Goal: Transaction & Acquisition: Purchase product/service

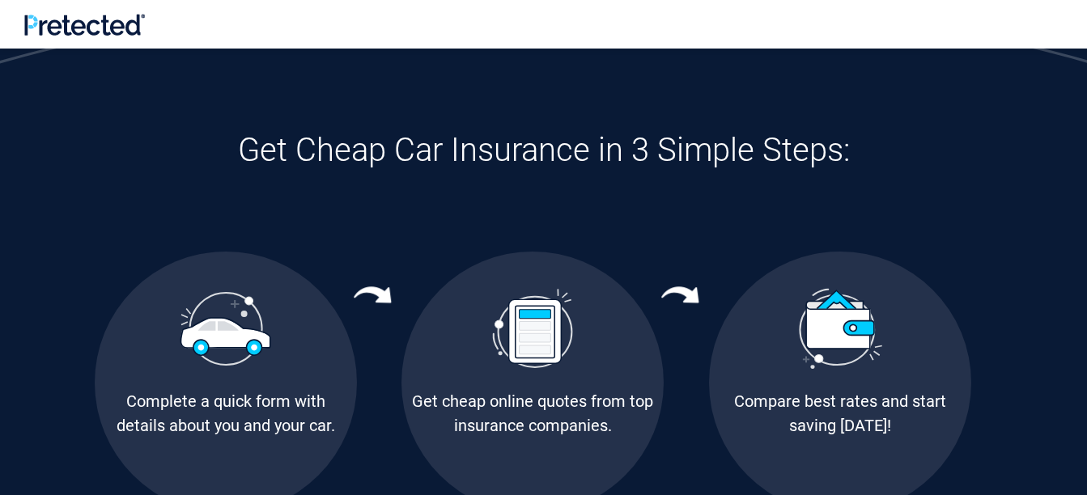
scroll to position [890, 0]
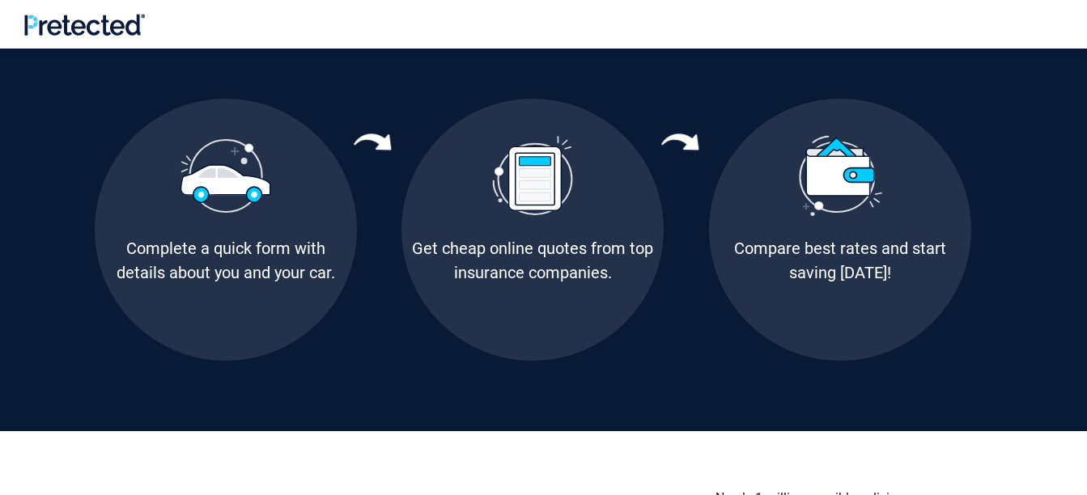
drag, startPoint x: 372, startPoint y: 346, endPoint x: 466, endPoint y: 351, distance: 94.0
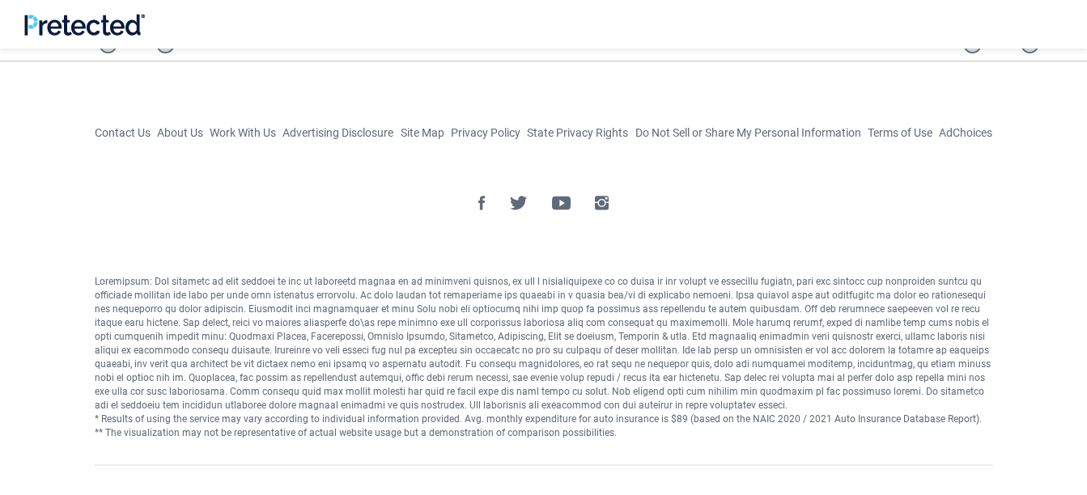
scroll to position [2283, 0]
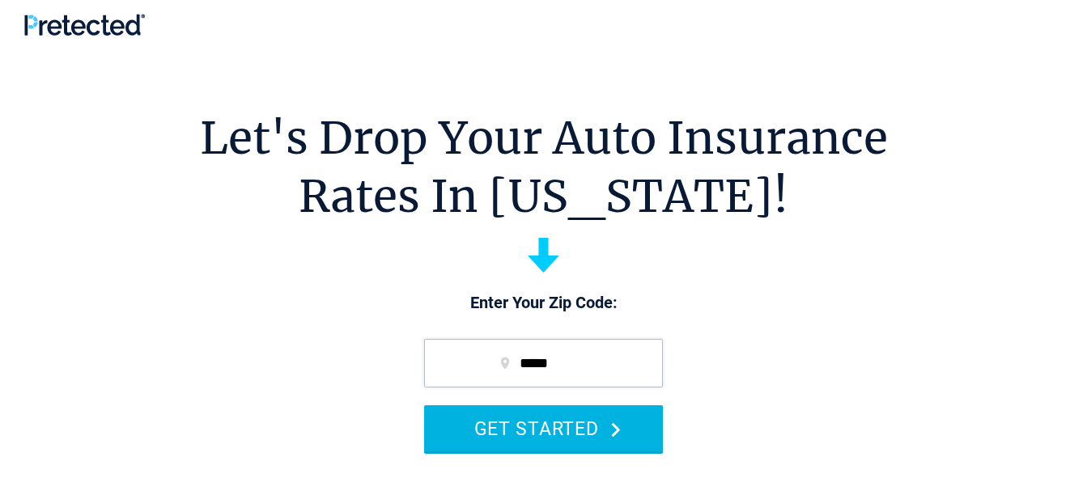
click at [567, 431] on button "GET STARTED" at bounding box center [543, 428] width 239 height 46
